Goal: Information Seeking & Learning: Check status

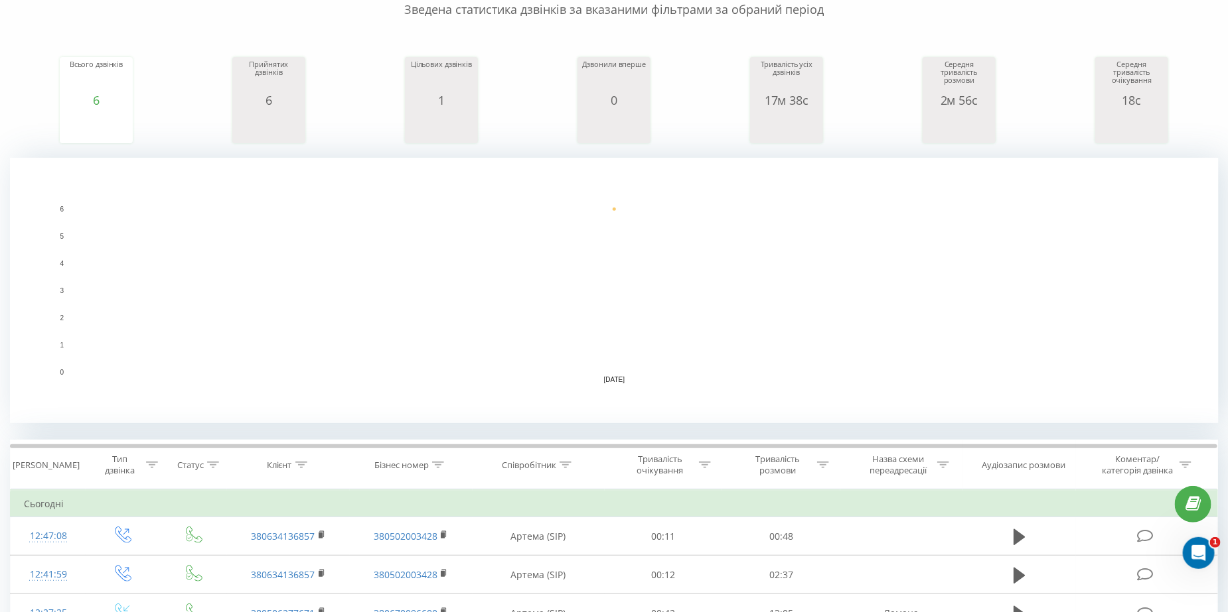
scroll to position [332, 0]
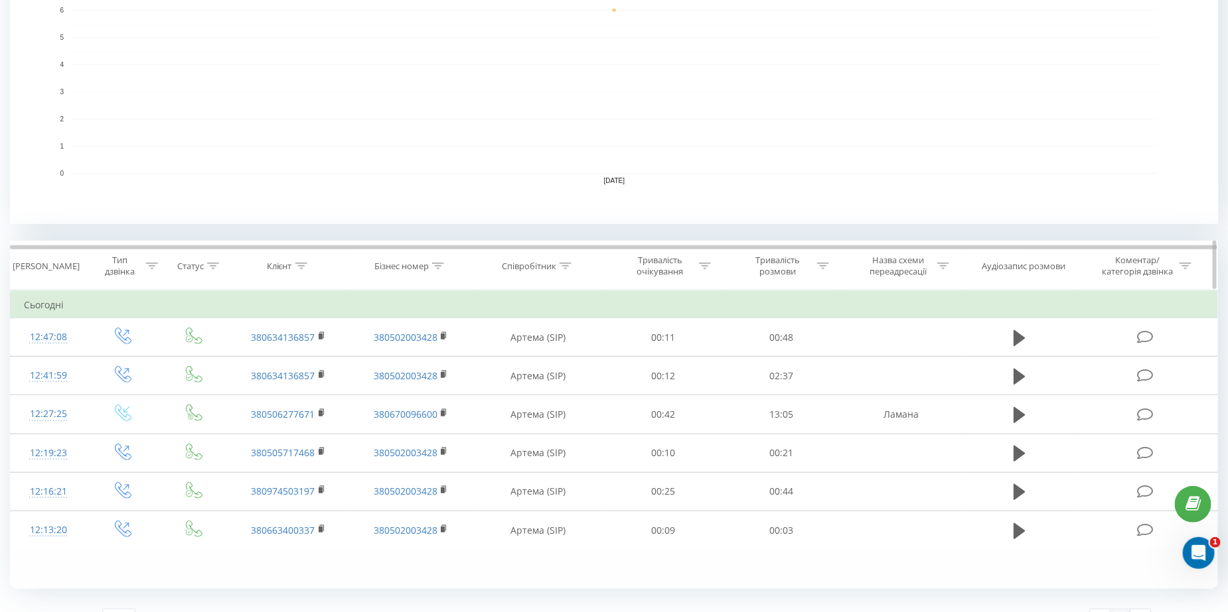
click at [196, 264] on div "Статус" at bounding box center [190, 266] width 27 height 11
click at [216, 265] on icon at bounding box center [214, 266] width 12 height 7
click at [242, 328] on icon at bounding box center [242, 330] width 13 height 13
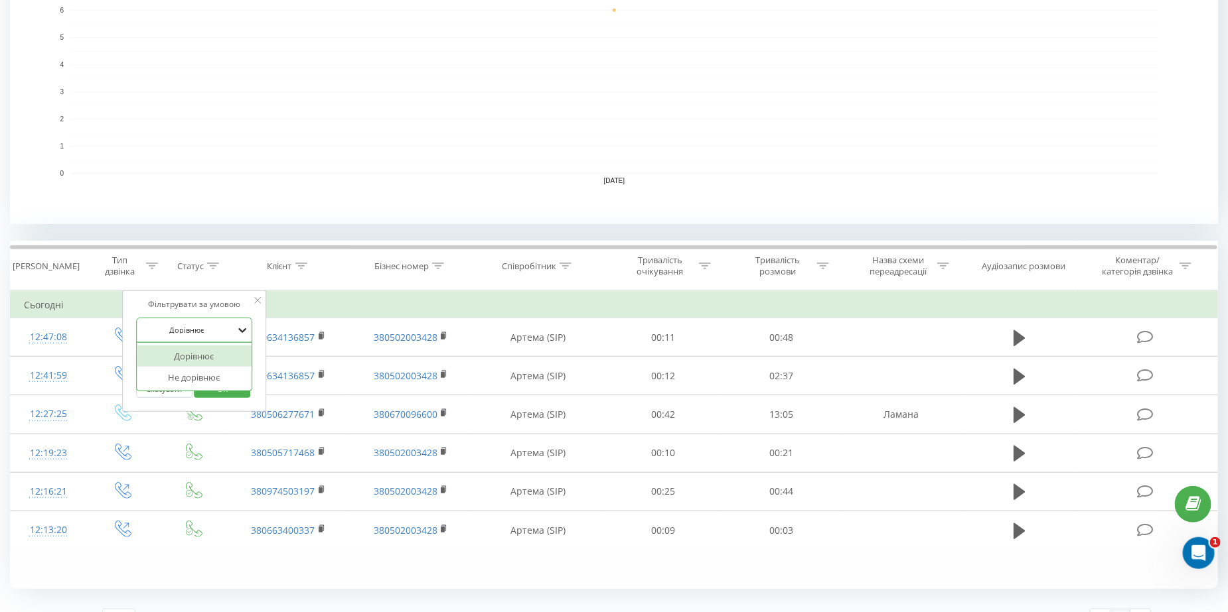
click at [242, 328] on icon at bounding box center [242, 330] width 13 height 13
click at [243, 366] on icon at bounding box center [242, 362] width 13 height 13
click at [257, 301] on icon at bounding box center [257, 300] width 7 height 7
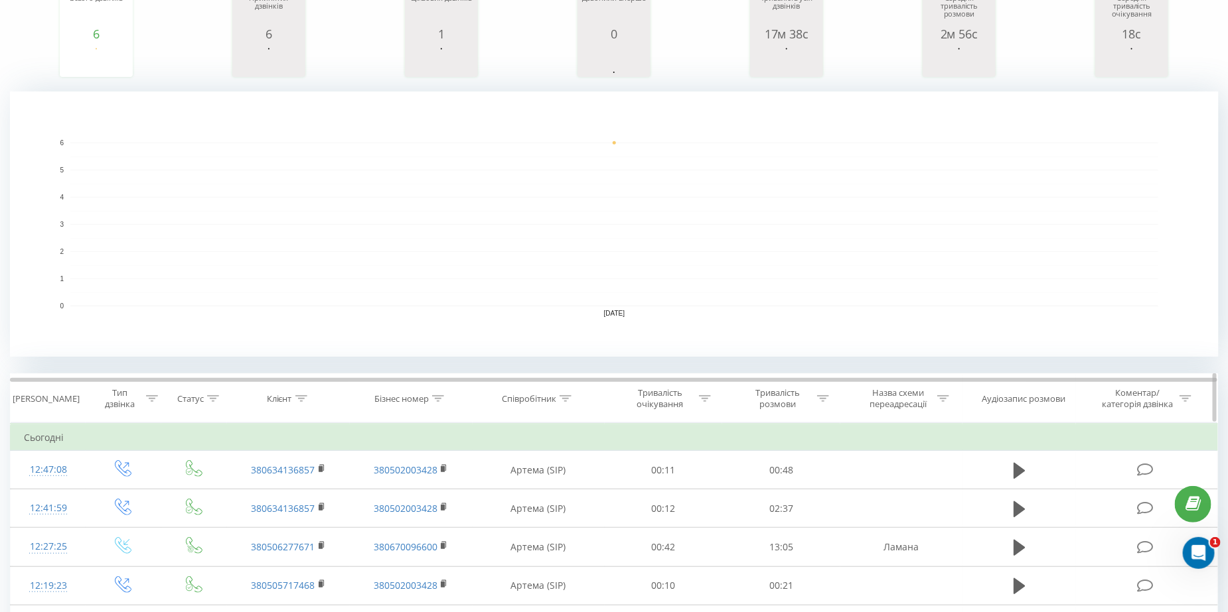
scroll to position [0, 0]
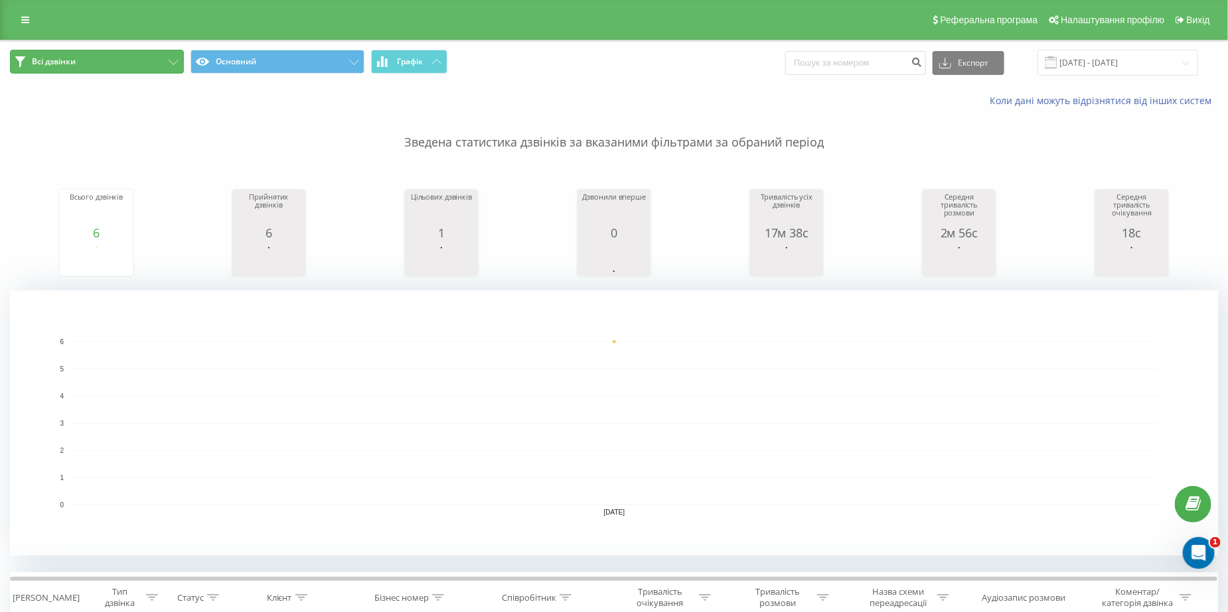
click at [160, 65] on button "Всі дзвінки" at bounding box center [97, 62] width 174 height 24
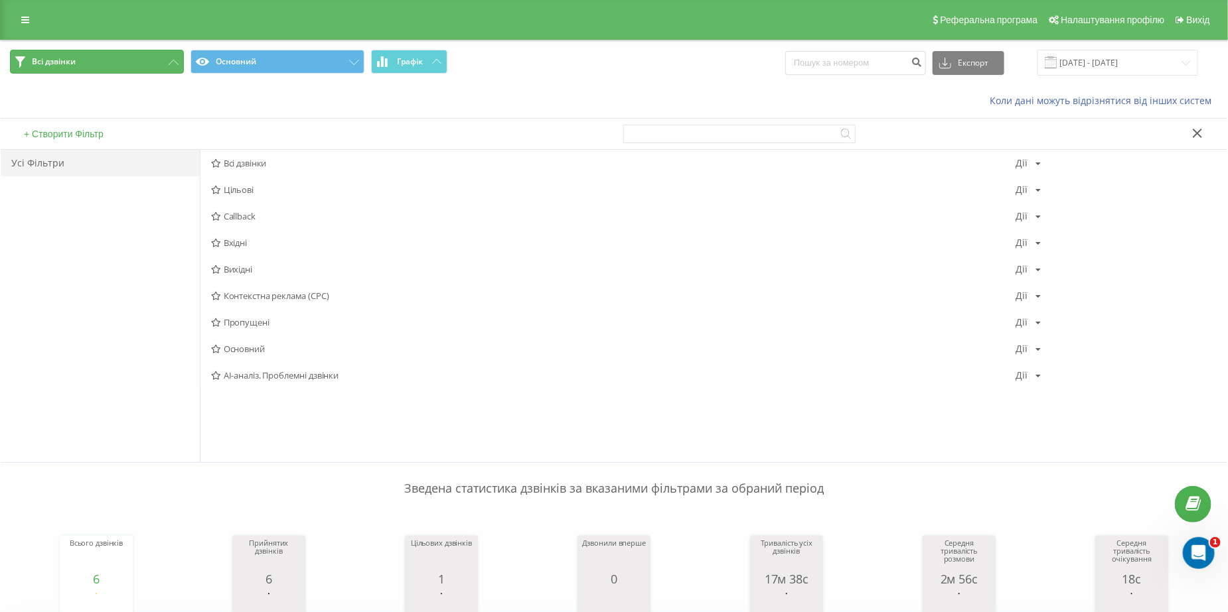
click at [160, 65] on button "Всі дзвінки" at bounding box center [97, 62] width 174 height 24
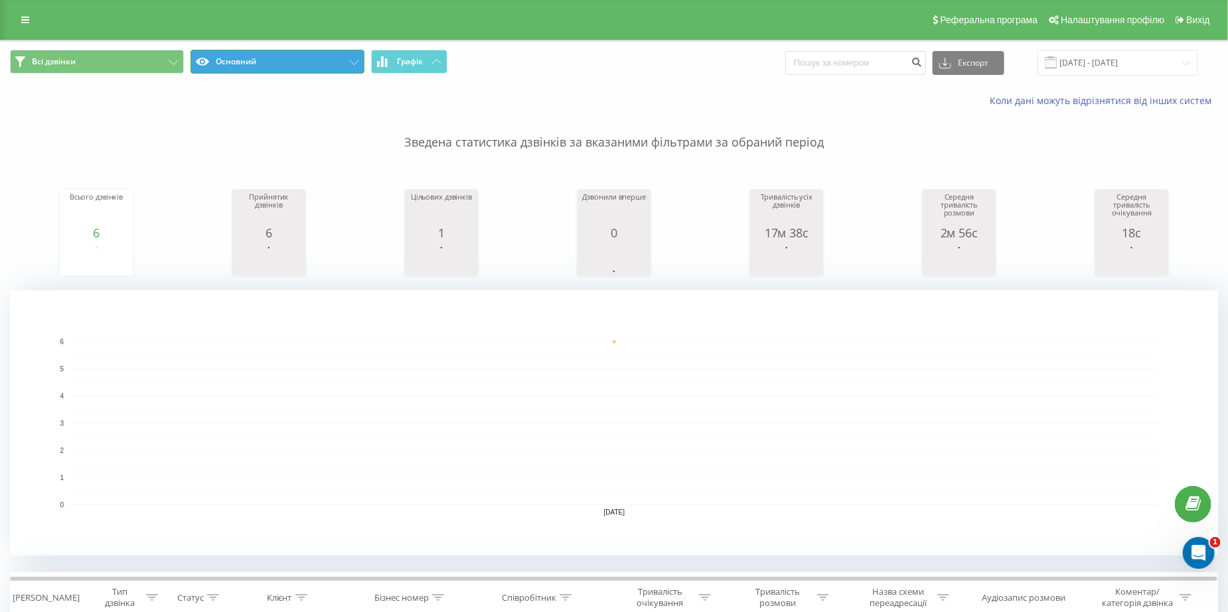
click at [240, 61] on button "Основний" at bounding box center [277, 62] width 174 height 24
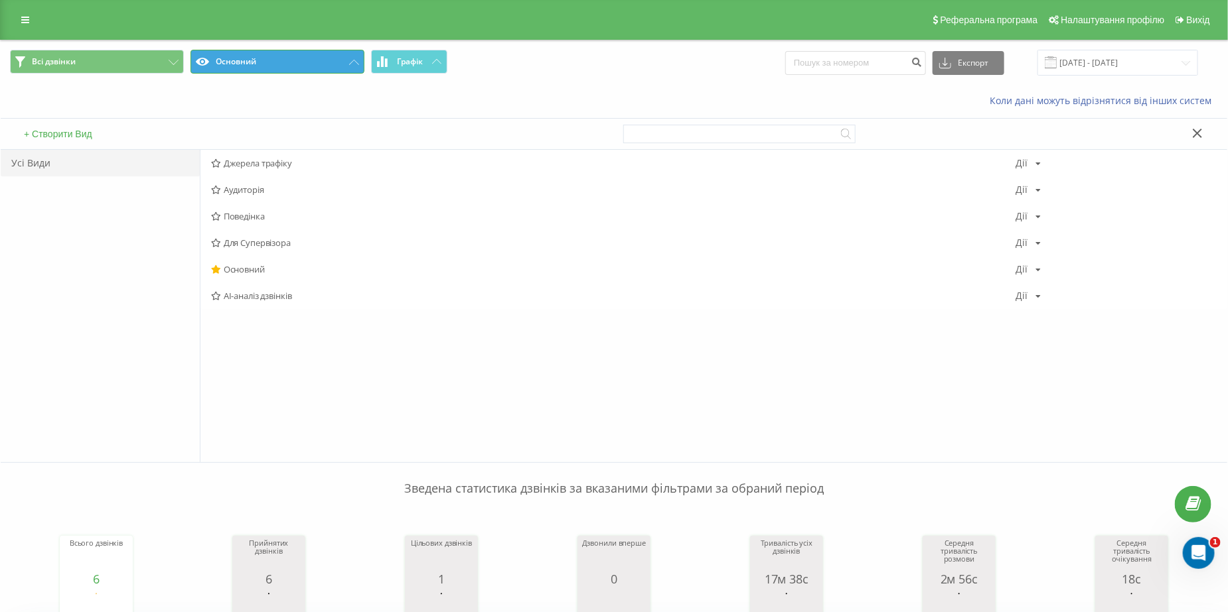
click at [240, 61] on button "Основний" at bounding box center [277, 62] width 174 height 24
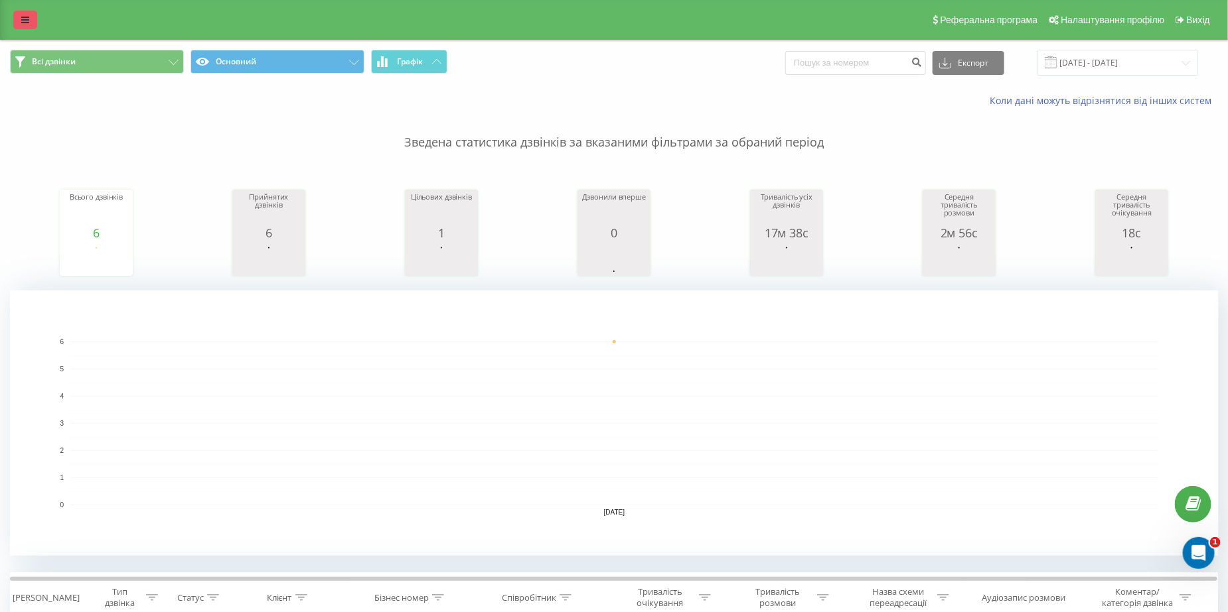
click at [26, 11] on link at bounding box center [25, 20] width 24 height 19
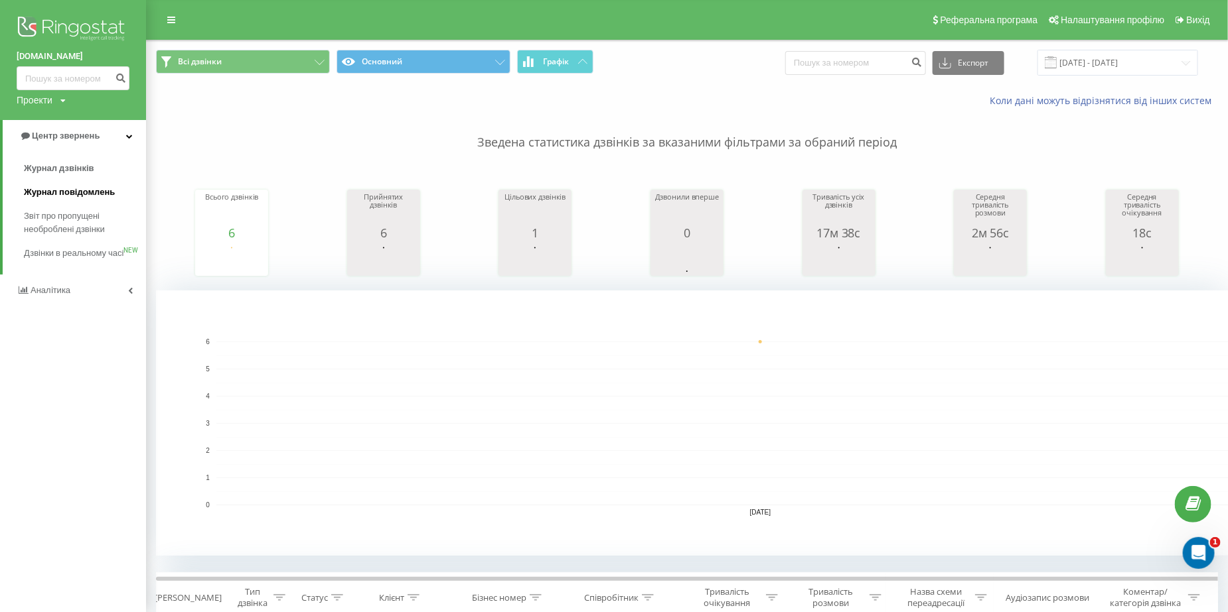
click at [78, 190] on span "Журнал повідомлень" at bounding box center [69, 192] width 91 height 13
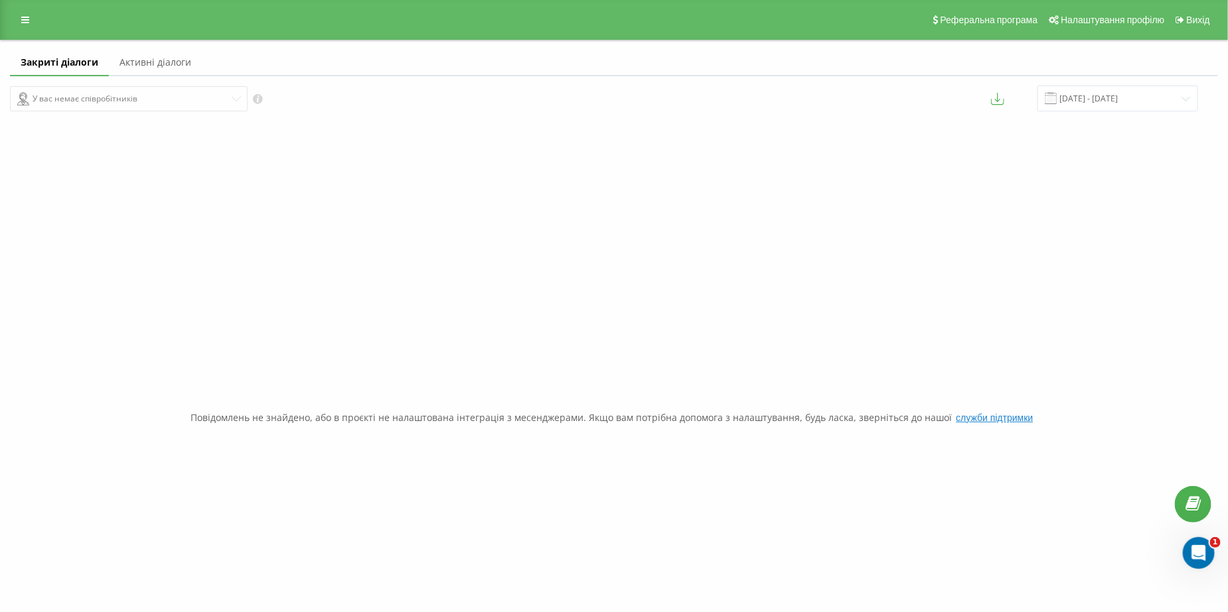
click at [54, 57] on link "Закриті діалоги" at bounding box center [59, 63] width 99 height 27
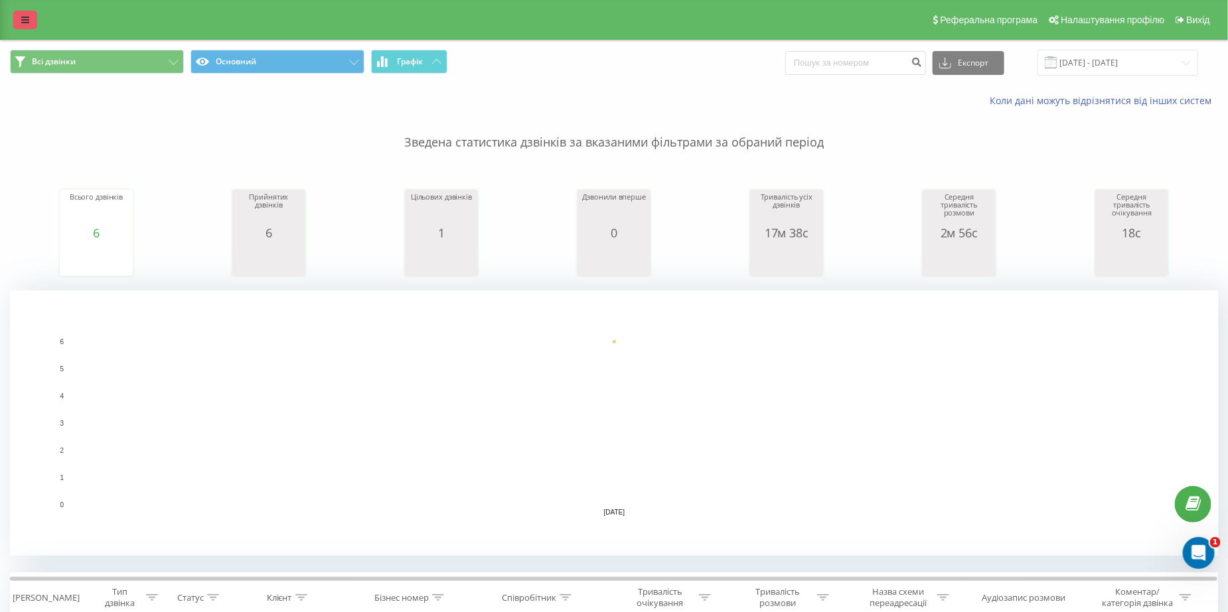
click at [22, 24] on icon at bounding box center [25, 19] width 8 height 9
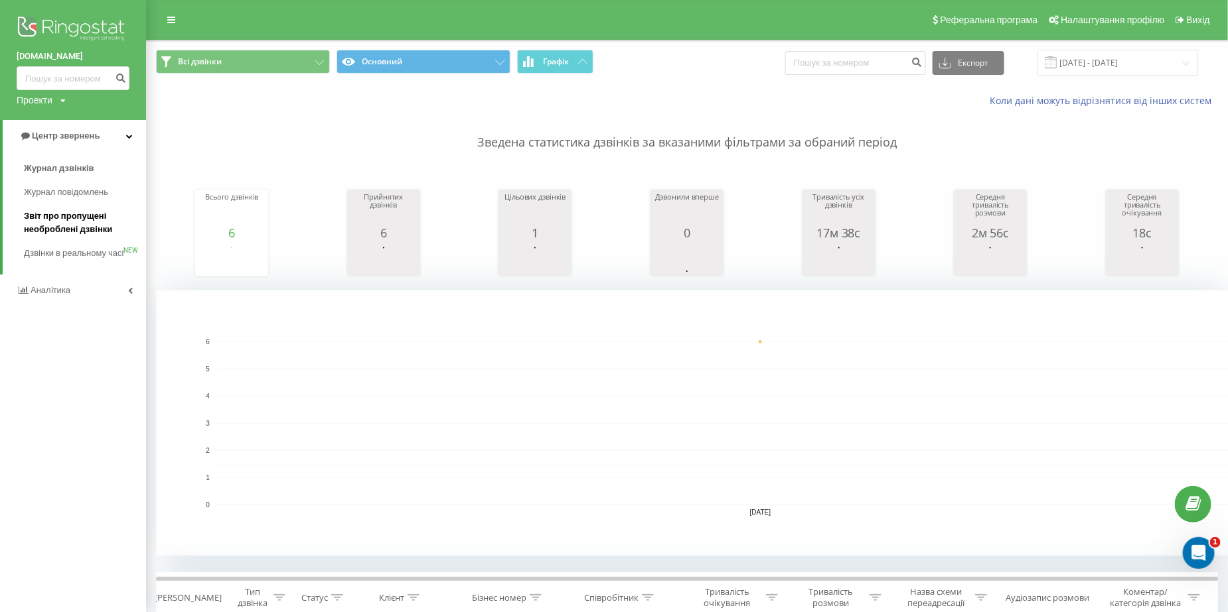
click at [70, 226] on span "Звіт про пропущені необроблені дзвінки" at bounding box center [81, 223] width 115 height 27
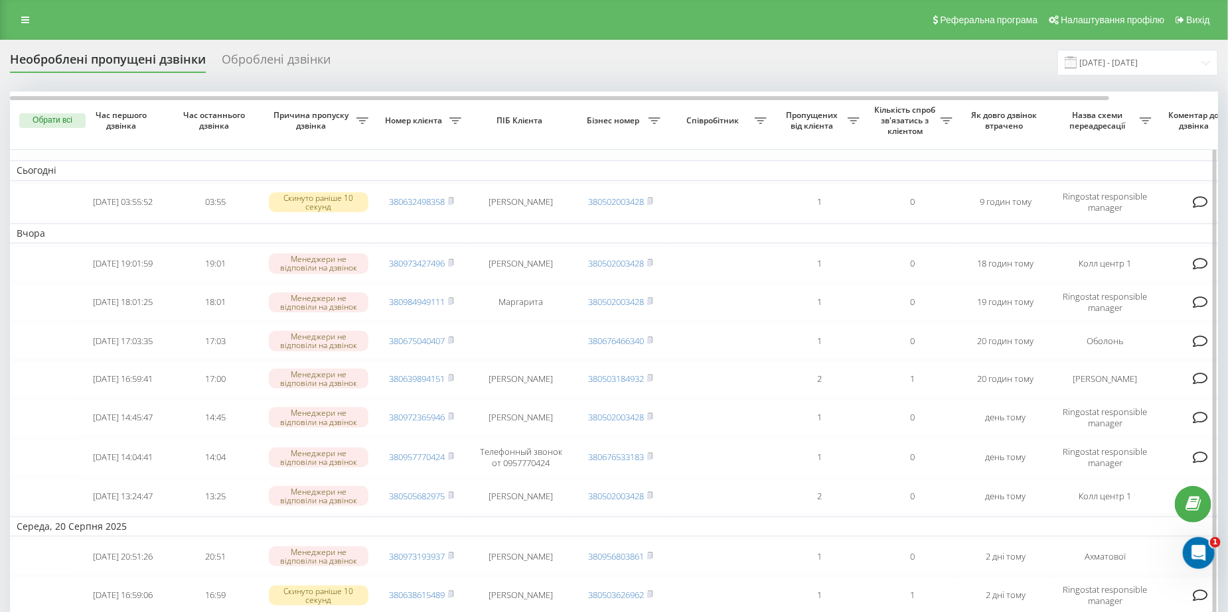
click at [62, 118] on button "Обрати всі" at bounding box center [52, 120] width 66 height 15
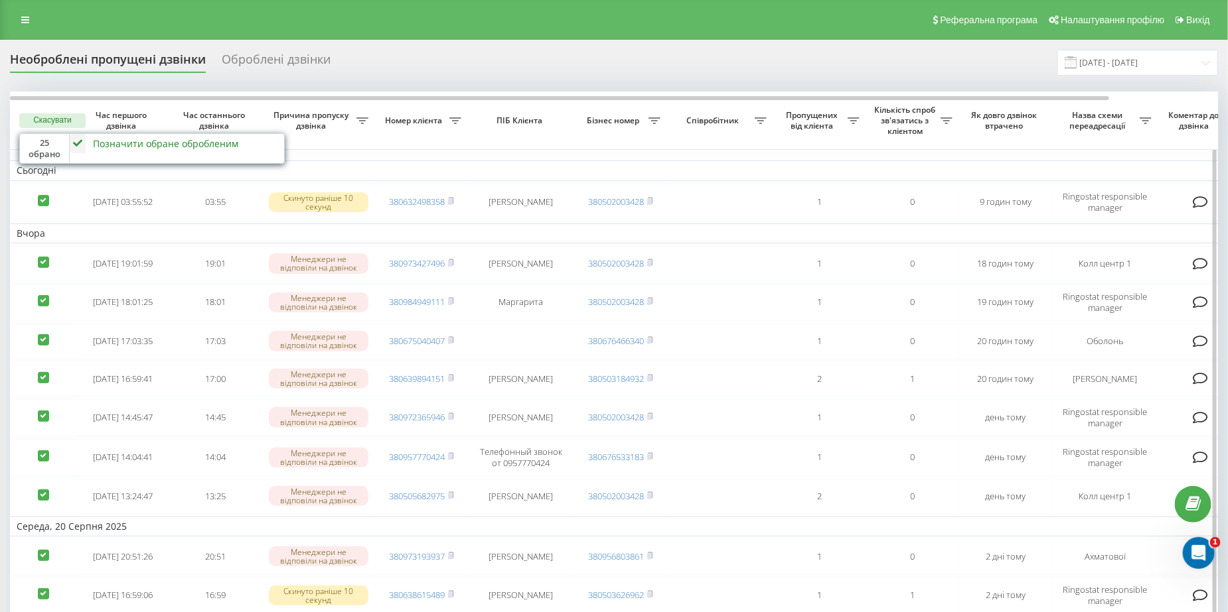
click at [76, 121] on button "Скасувати" at bounding box center [52, 120] width 66 height 15
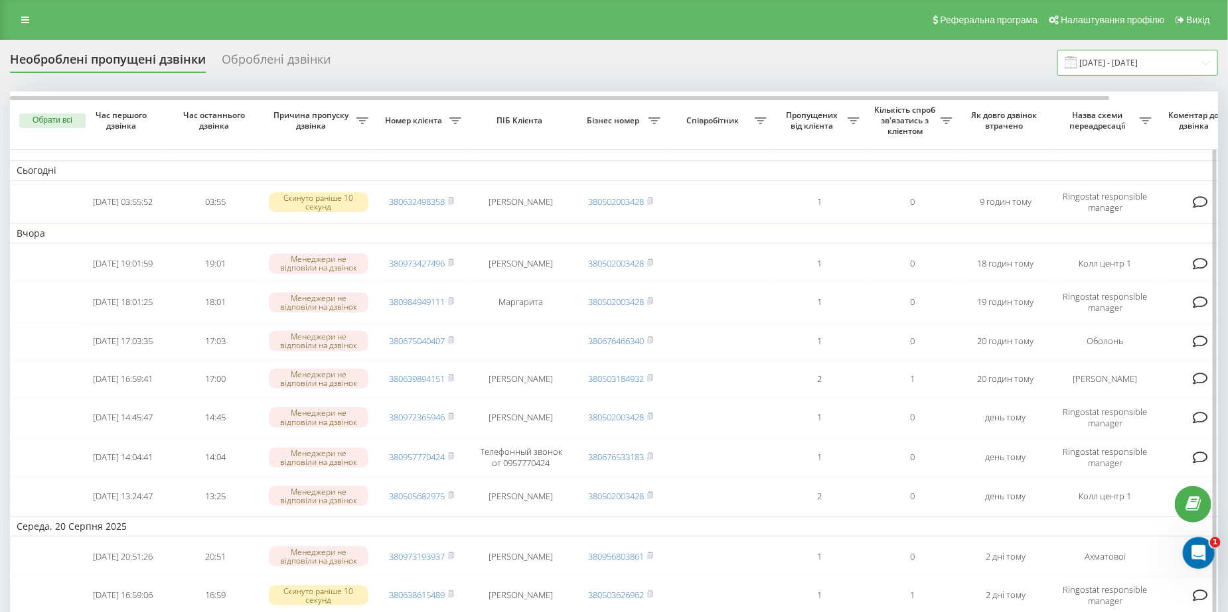
click at [1145, 64] on input "[DATE] - [DATE]" at bounding box center [1137, 63] width 161 height 26
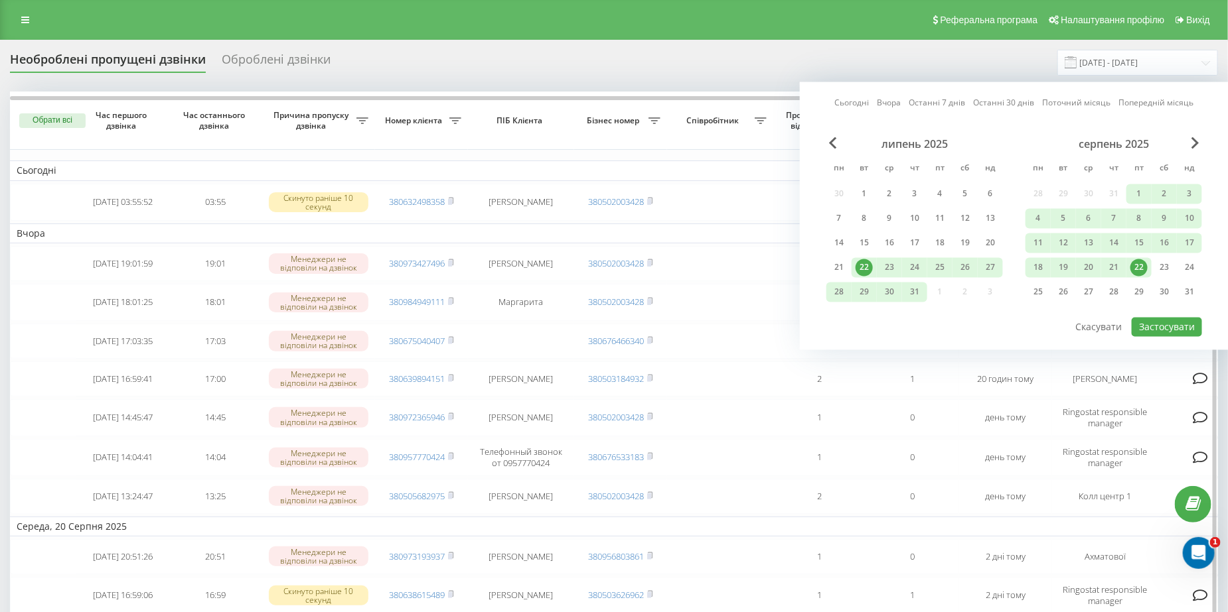
click at [1131, 261] on div "22" at bounding box center [1138, 267] width 17 height 17
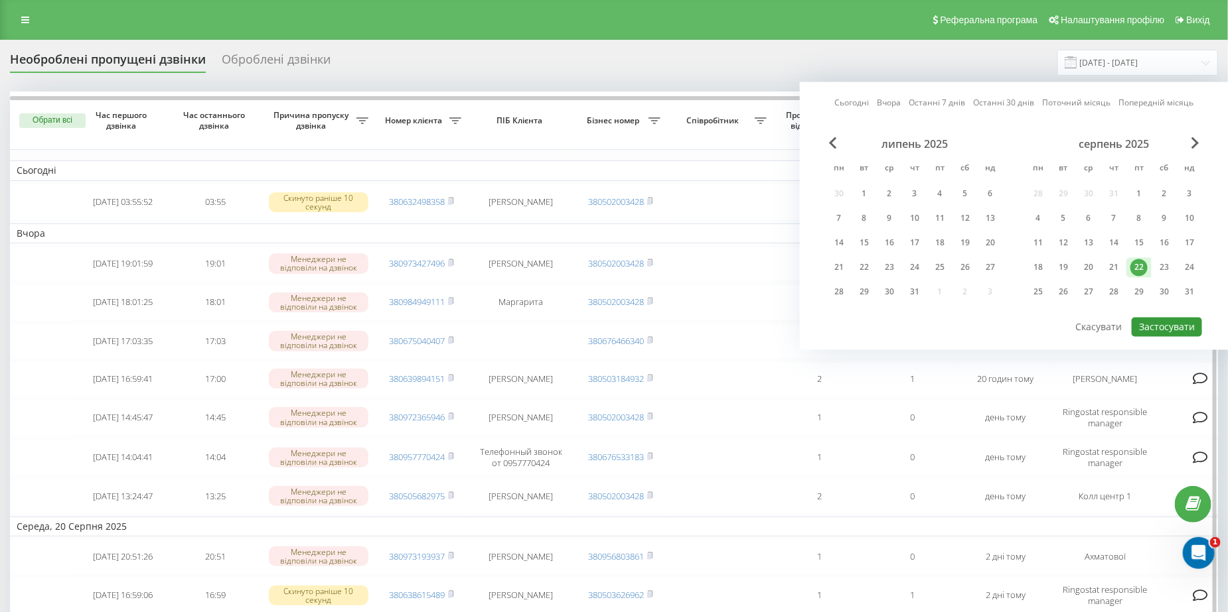
click at [1174, 332] on button "Застосувати" at bounding box center [1166, 327] width 70 height 19
type input "[DATE] - [DATE]"
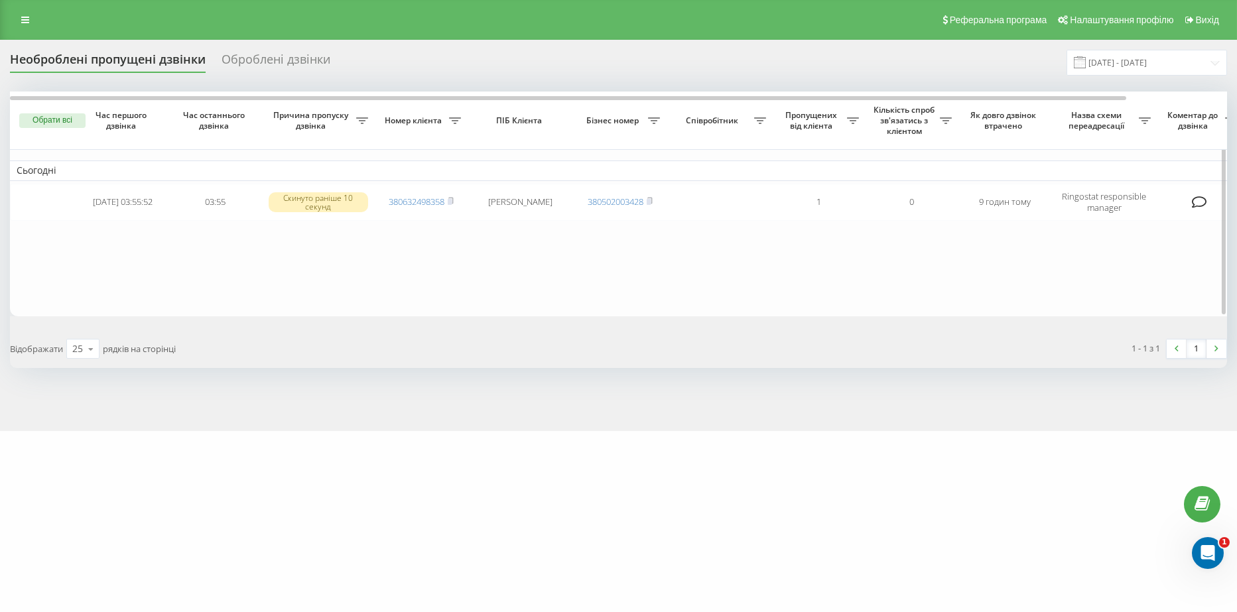
click at [1150, 244] on table "Сьогодні [DATE] 03:55:52 03:55 Скинуто раніше 10 секунд 380632498358 [PERSON_NA…" at bounding box center [673, 204] width 1327 height 224
